Goal: Transaction & Acquisition: Download file/media

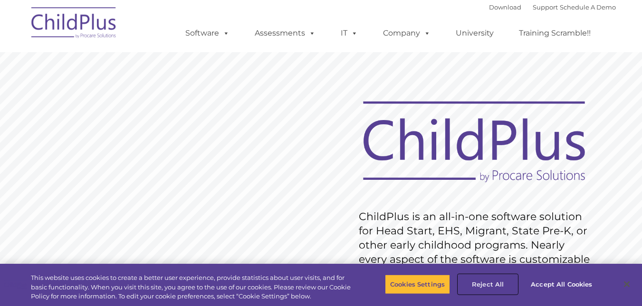
click at [481, 282] on button "Reject All" at bounding box center [487, 285] width 59 height 20
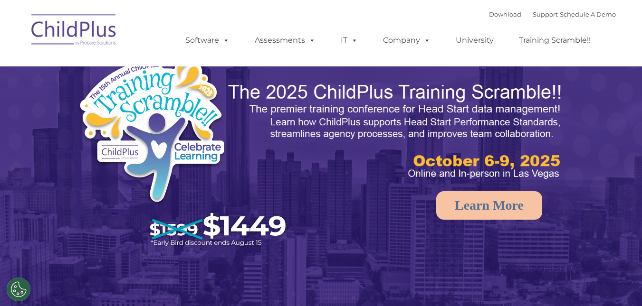
select select "MEDIUM"
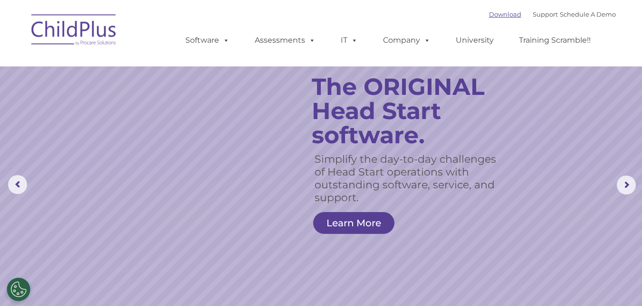
click at [501, 13] on link "Download" at bounding box center [505, 14] width 32 height 8
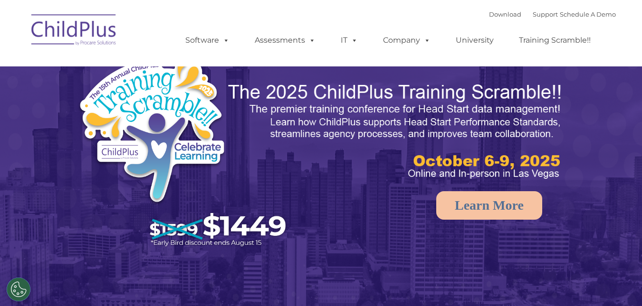
select select "MEDIUM"
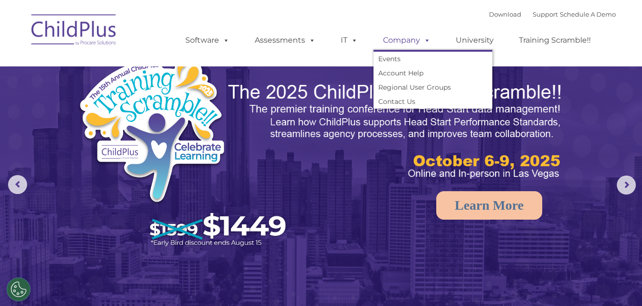
click at [425, 42] on span at bounding box center [425, 40] width 10 height 9
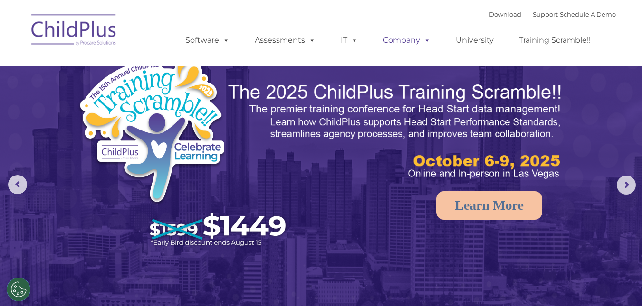
click at [425, 42] on span at bounding box center [425, 40] width 10 height 9
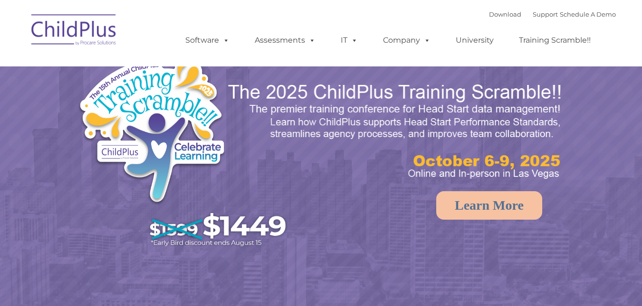
select select "MEDIUM"
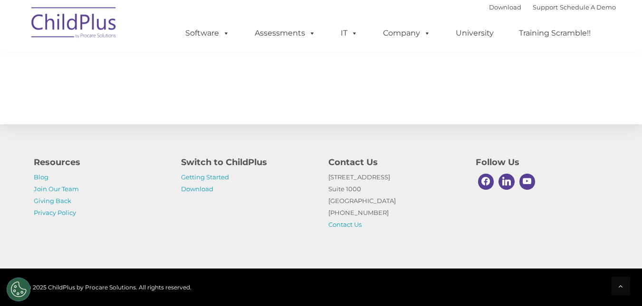
scroll to position [1072, 0]
click at [197, 190] on link "Download" at bounding box center [197, 189] width 32 height 8
